Goal: Task Accomplishment & Management: Manage account settings

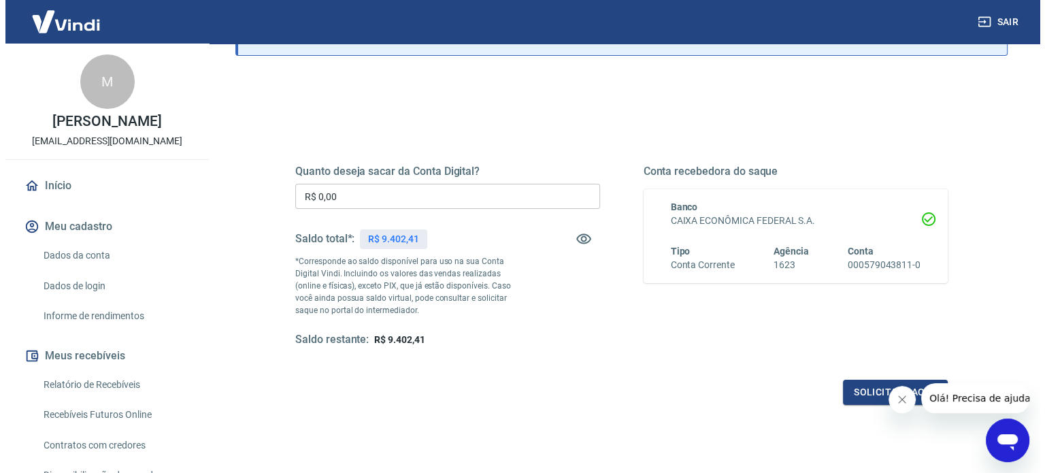
scroll to position [136, 0]
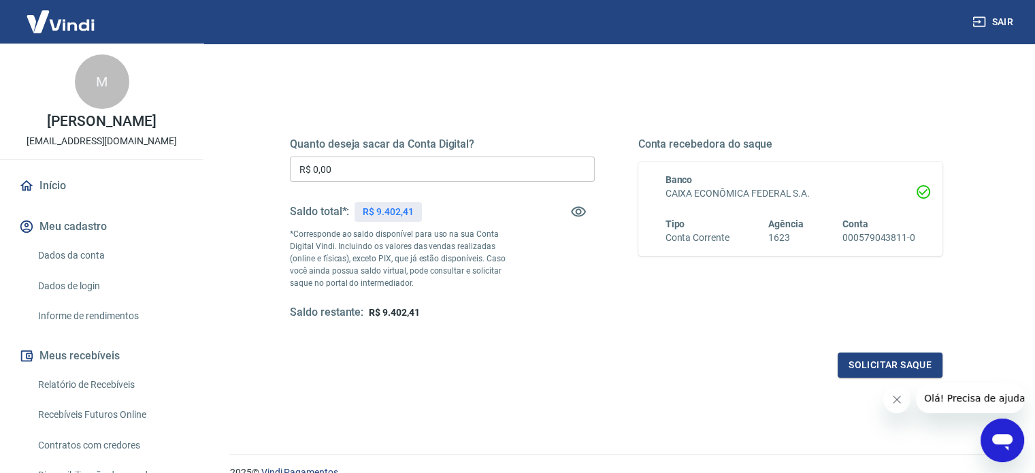
click at [384, 176] on input "R$ 0,00" at bounding box center [442, 168] width 305 height 25
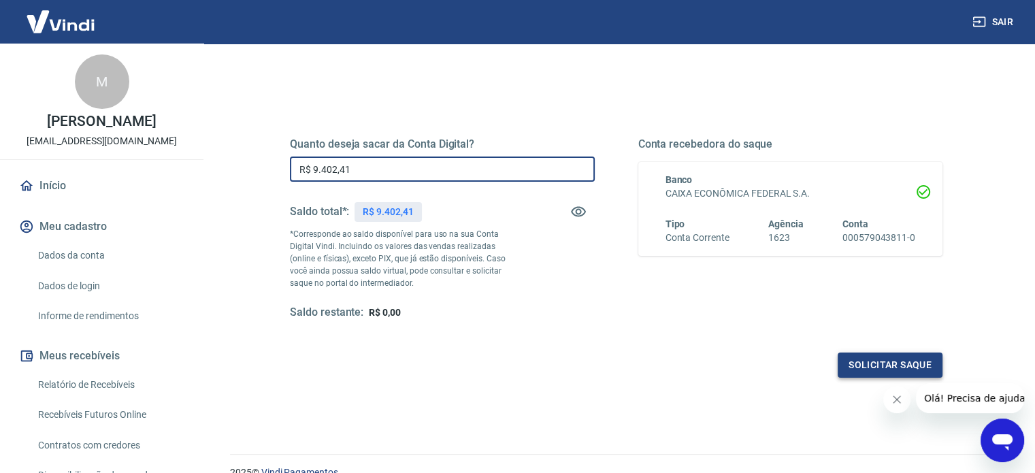
type input "R$ 9.402,41"
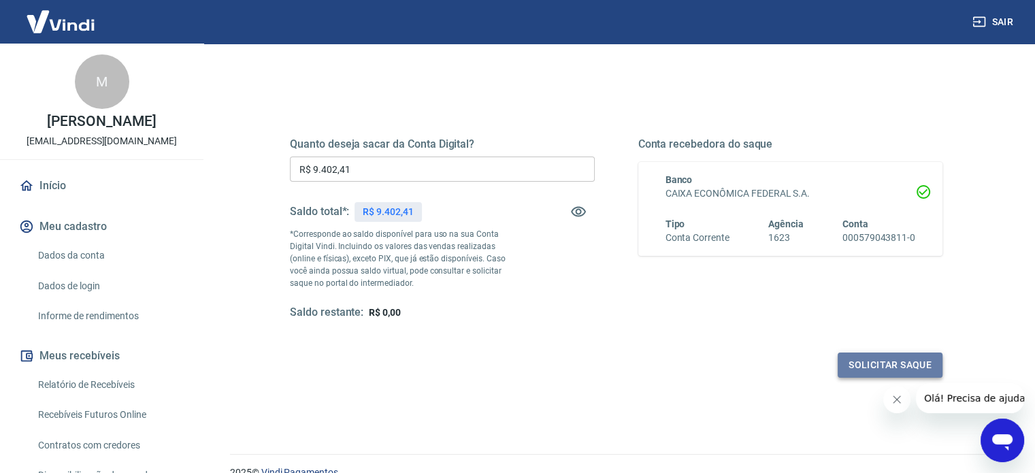
click at [900, 361] on button "Solicitar saque" at bounding box center [889, 364] width 105 height 25
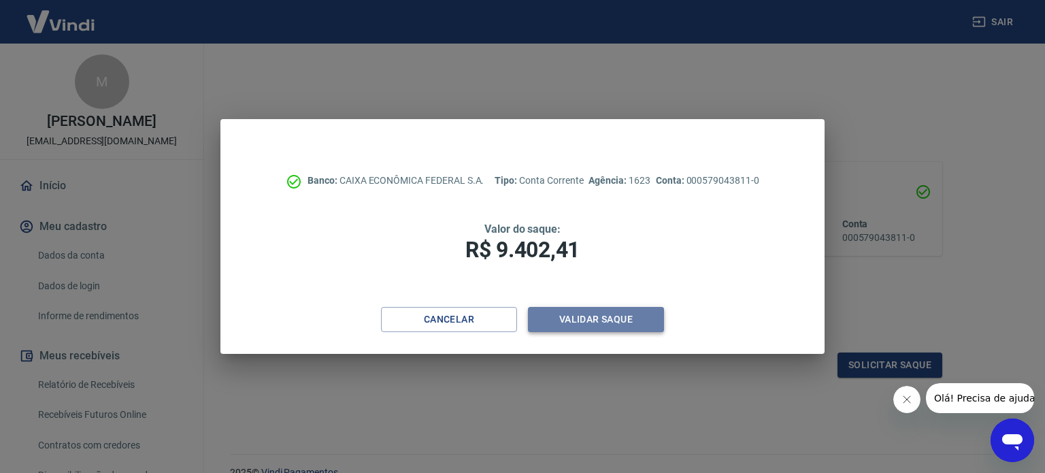
click at [623, 324] on button "Validar saque" at bounding box center [596, 319] width 136 height 25
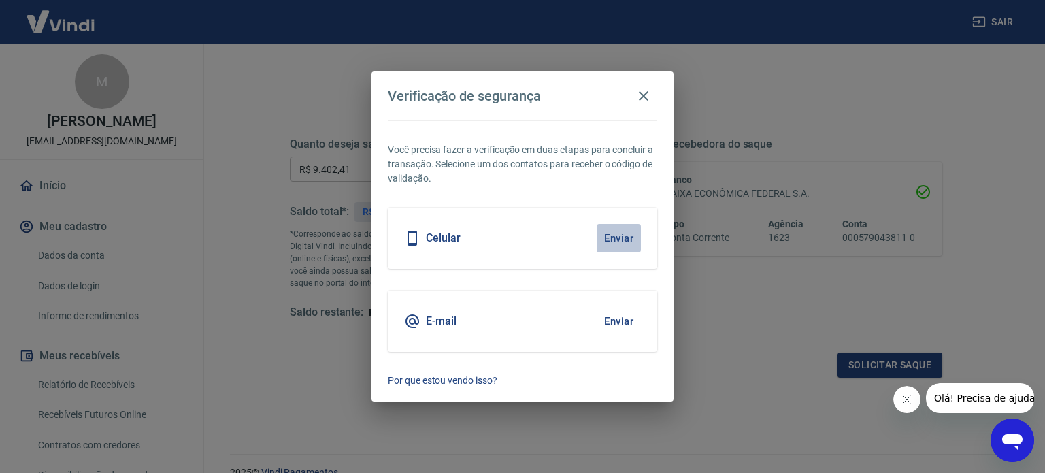
click at [625, 239] on button "Enviar" at bounding box center [619, 238] width 44 height 29
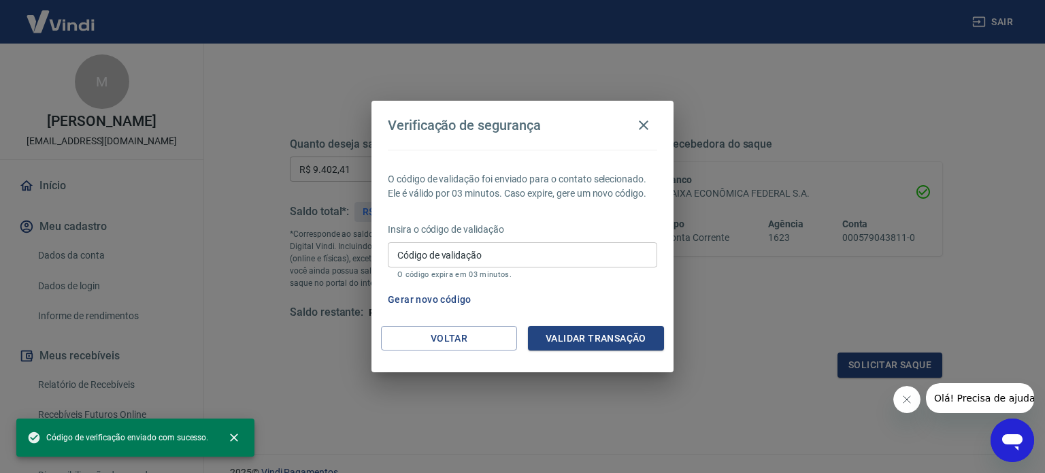
click at [530, 259] on input "Código de validação" at bounding box center [522, 254] width 269 height 25
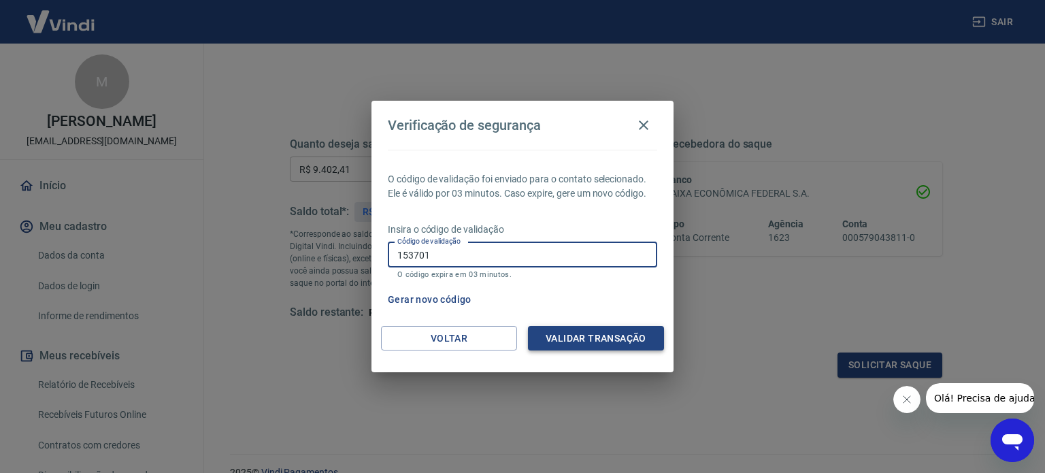
type input "153701"
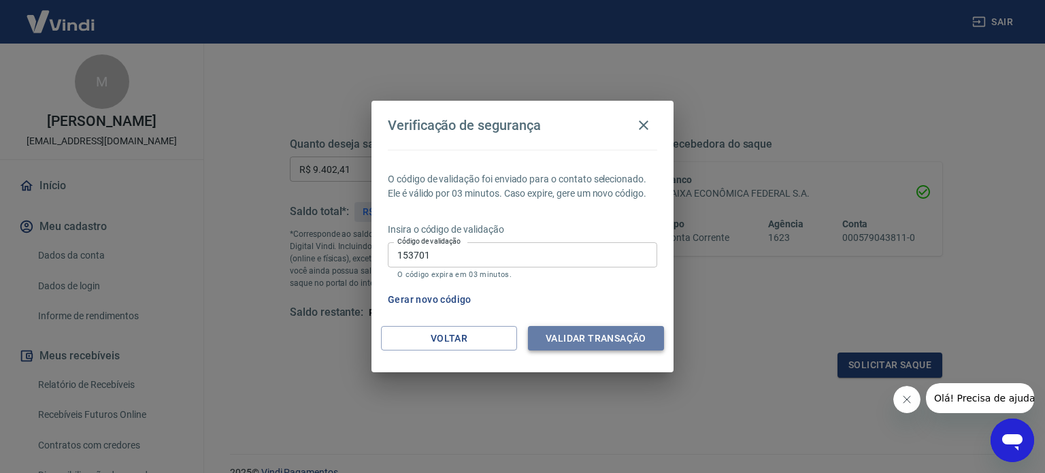
click at [597, 331] on button "Validar transação" at bounding box center [596, 338] width 136 height 25
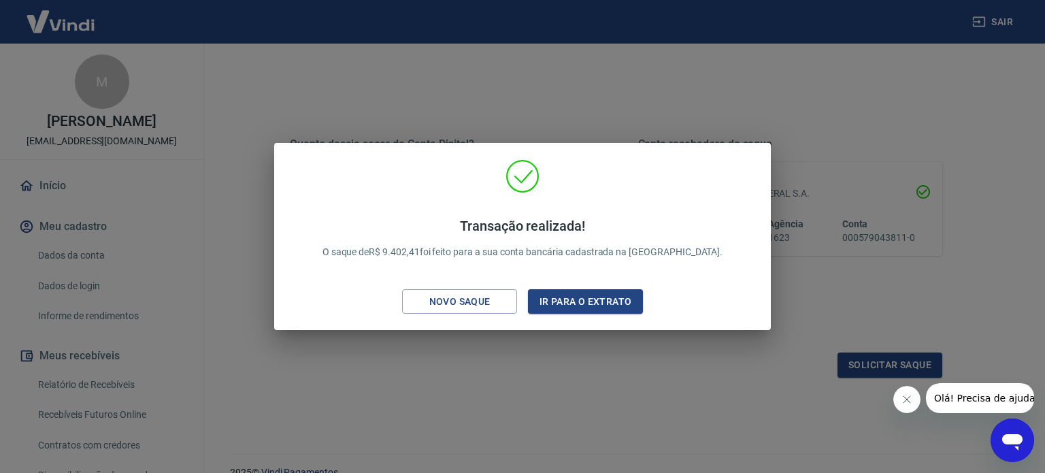
click at [622, 135] on div "Transação realizada! O saque de R$ 9.402,41 foi feito para a sua conta bancária…" at bounding box center [522, 236] width 1045 height 473
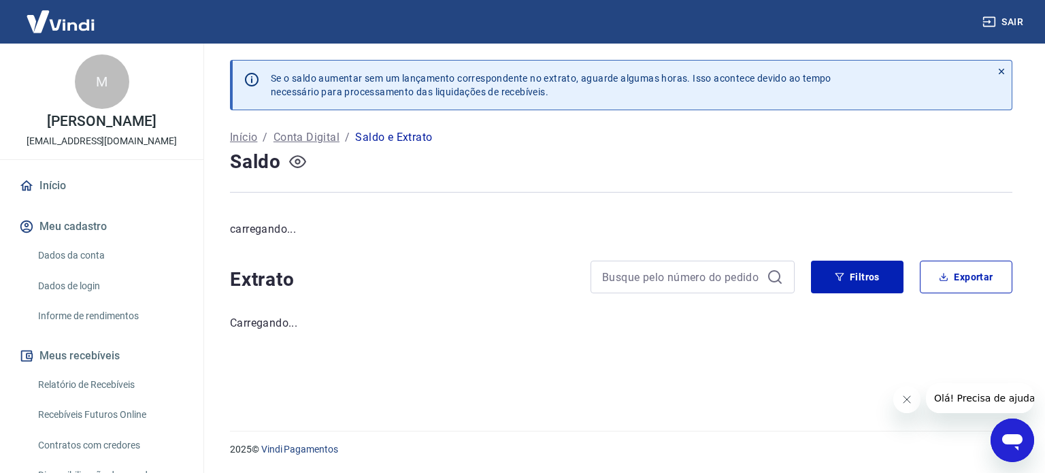
click at [294, 161] on icon "button" at bounding box center [297, 161] width 17 height 17
